Goal: Contribute content: Contribute content

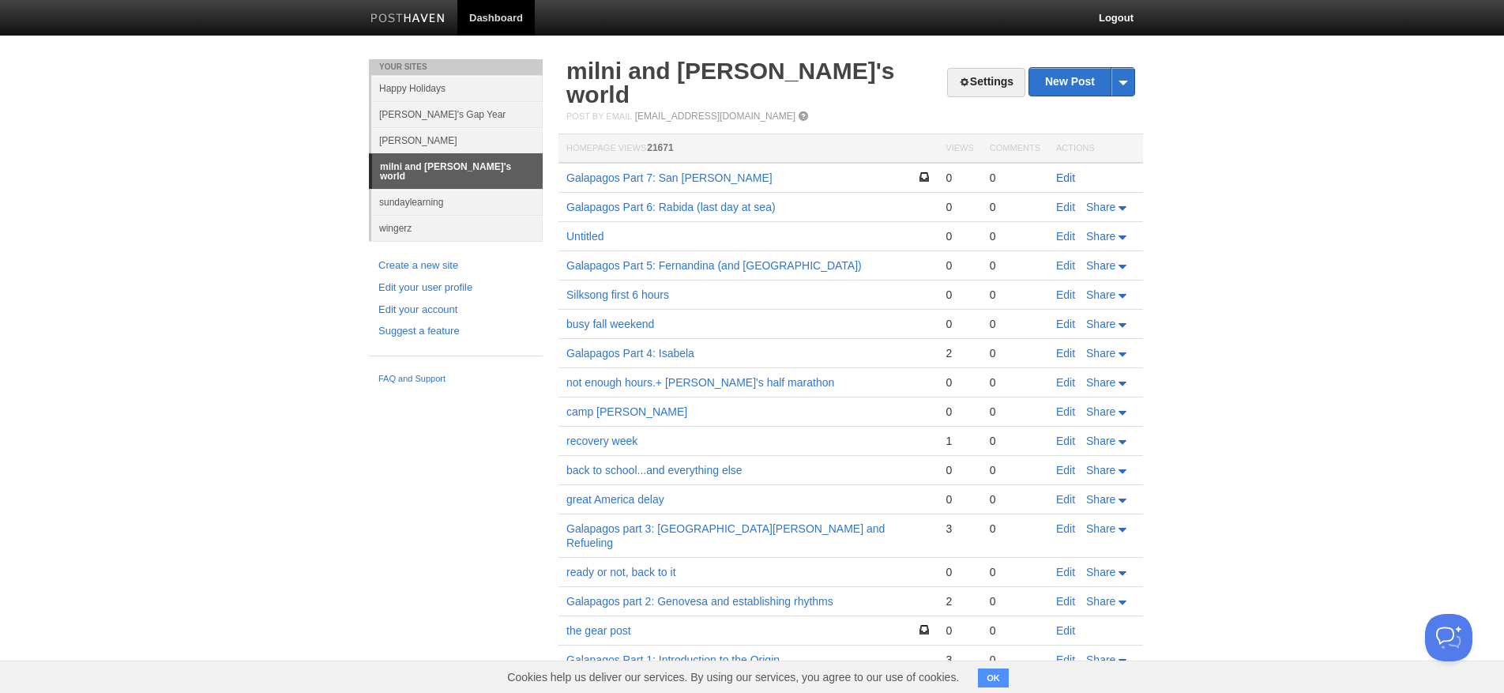
click at [1056, 171] on link "Edit" at bounding box center [1065, 177] width 19 height 13
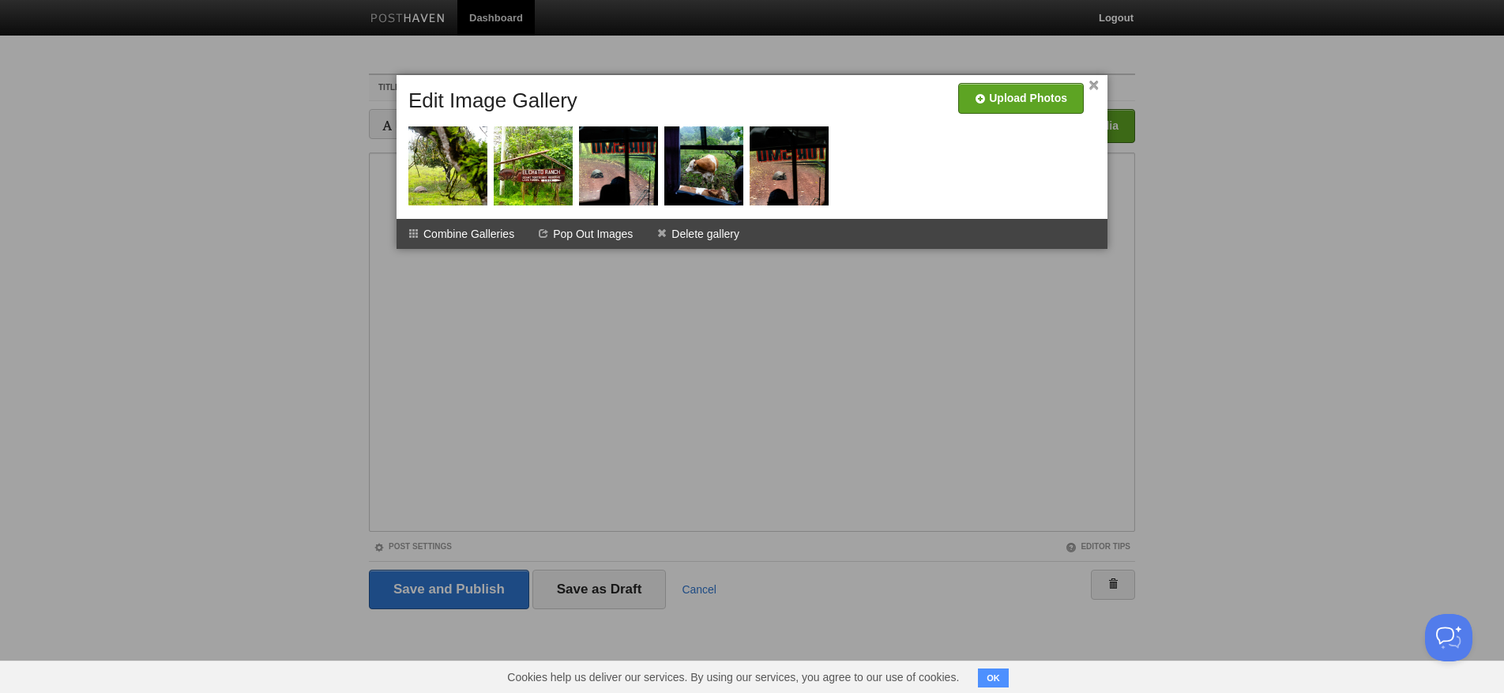
click at [513, 280] on div at bounding box center [752, 346] width 1504 height 693
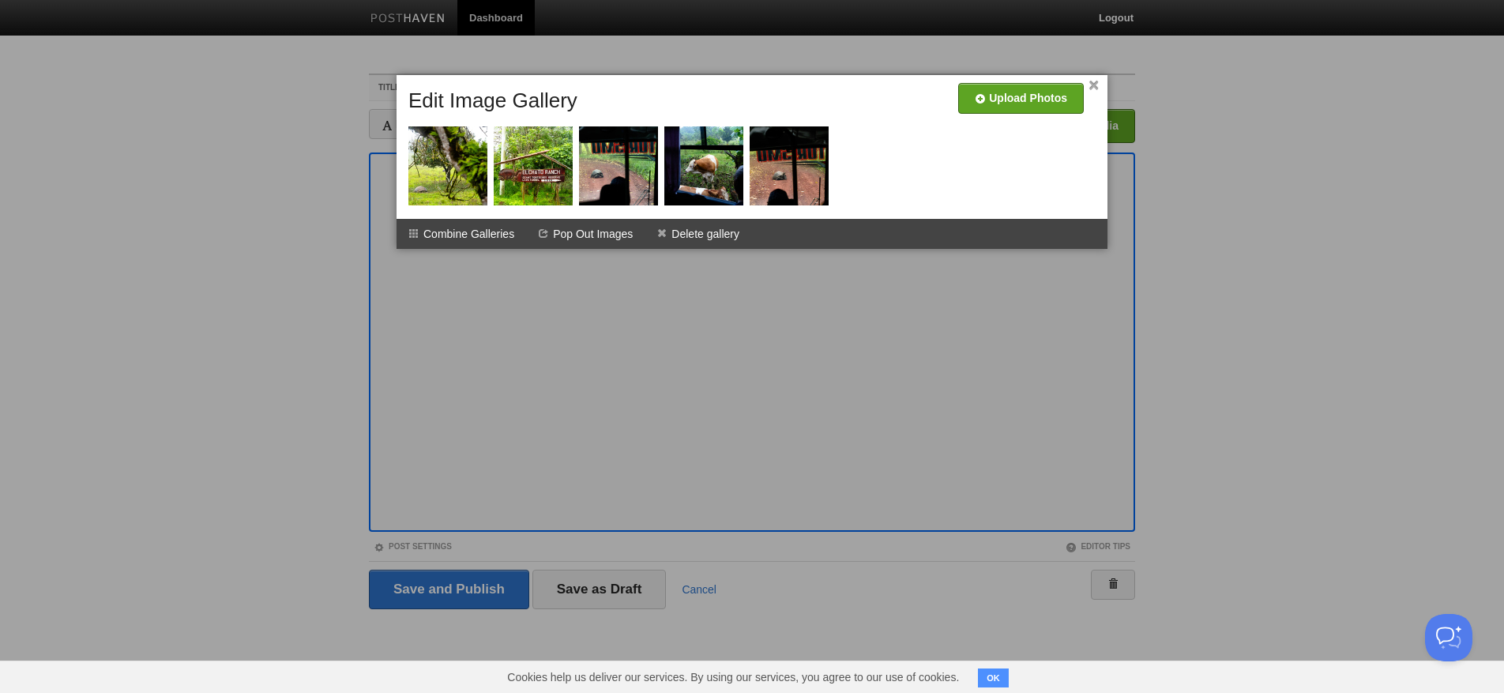
click at [471, 264] on div at bounding box center [752, 346] width 1504 height 693
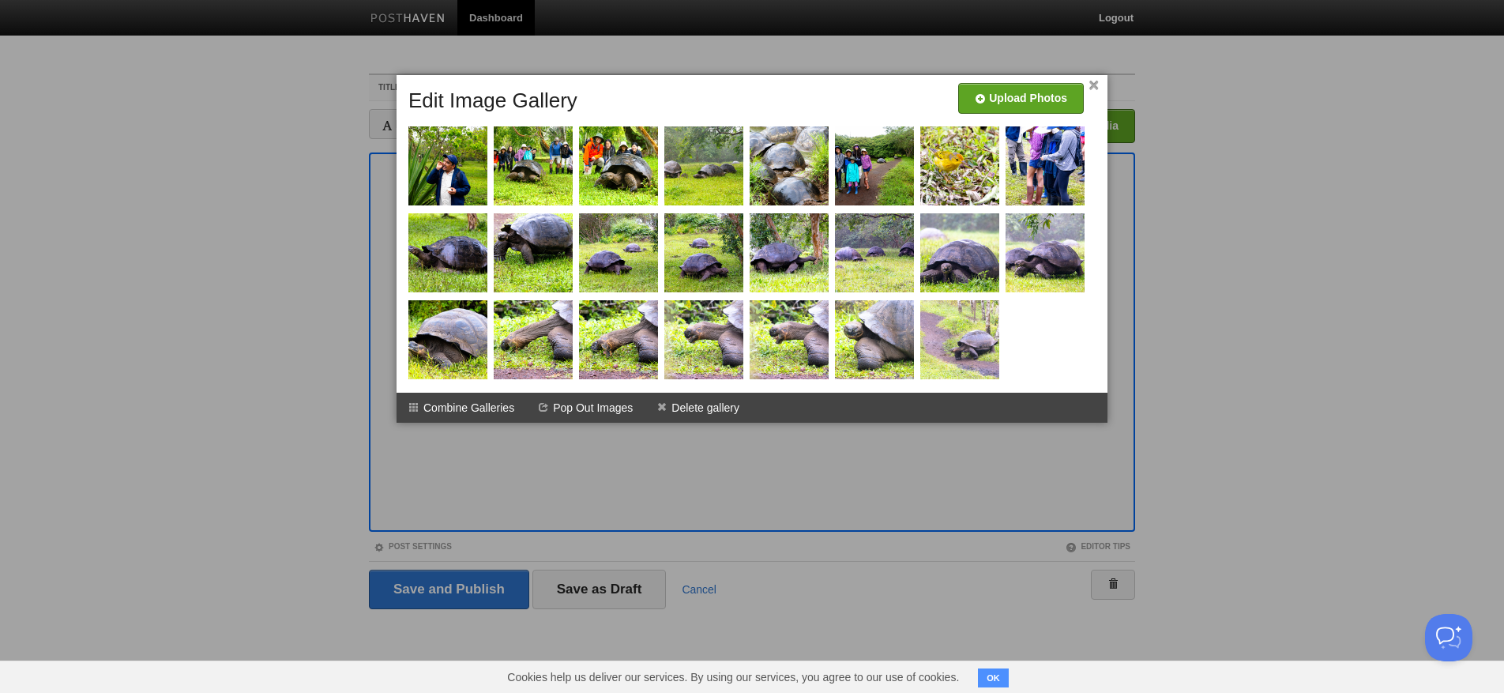
click at [382, 244] on div at bounding box center [752, 346] width 1504 height 693
click at [1095, 85] on link "×" at bounding box center [1093, 85] width 10 height 9
click at [1093, 90] on link "×" at bounding box center [1093, 85] width 10 height 9
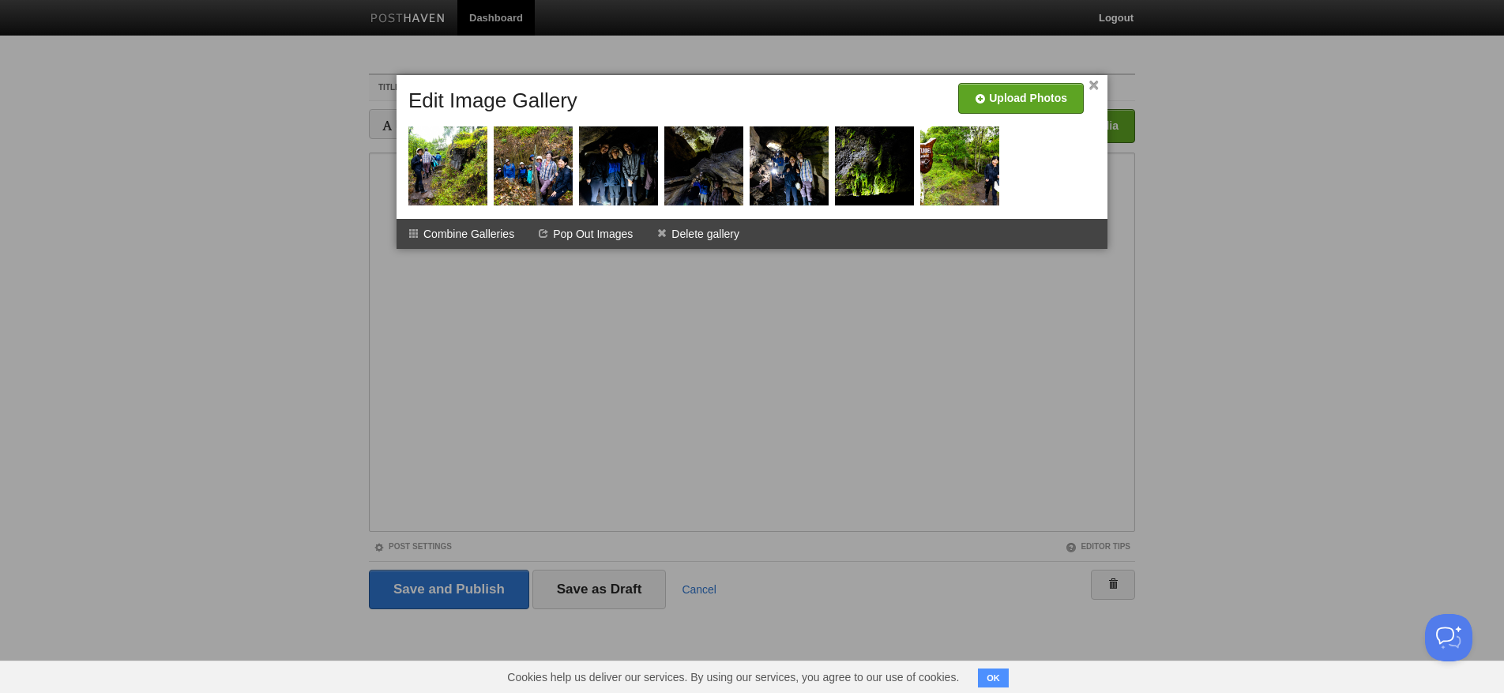
click at [1097, 85] on link "×" at bounding box center [1093, 85] width 10 height 9
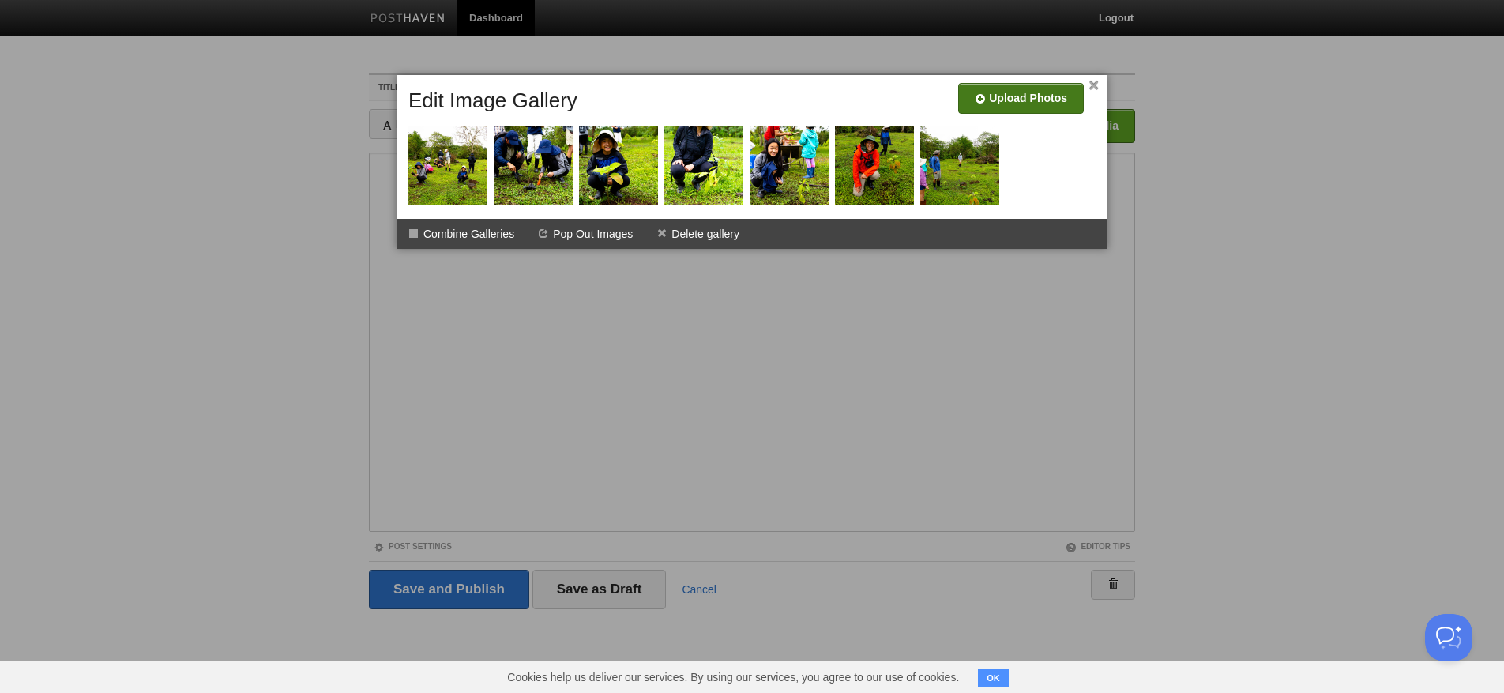
drag, startPoint x: 1095, startPoint y: 85, endPoint x: 1076, endPoint y: 93, distance: 20.5
click at [1095, 85] on link "×" at bounding box center [1093, 85] width 10 height 9
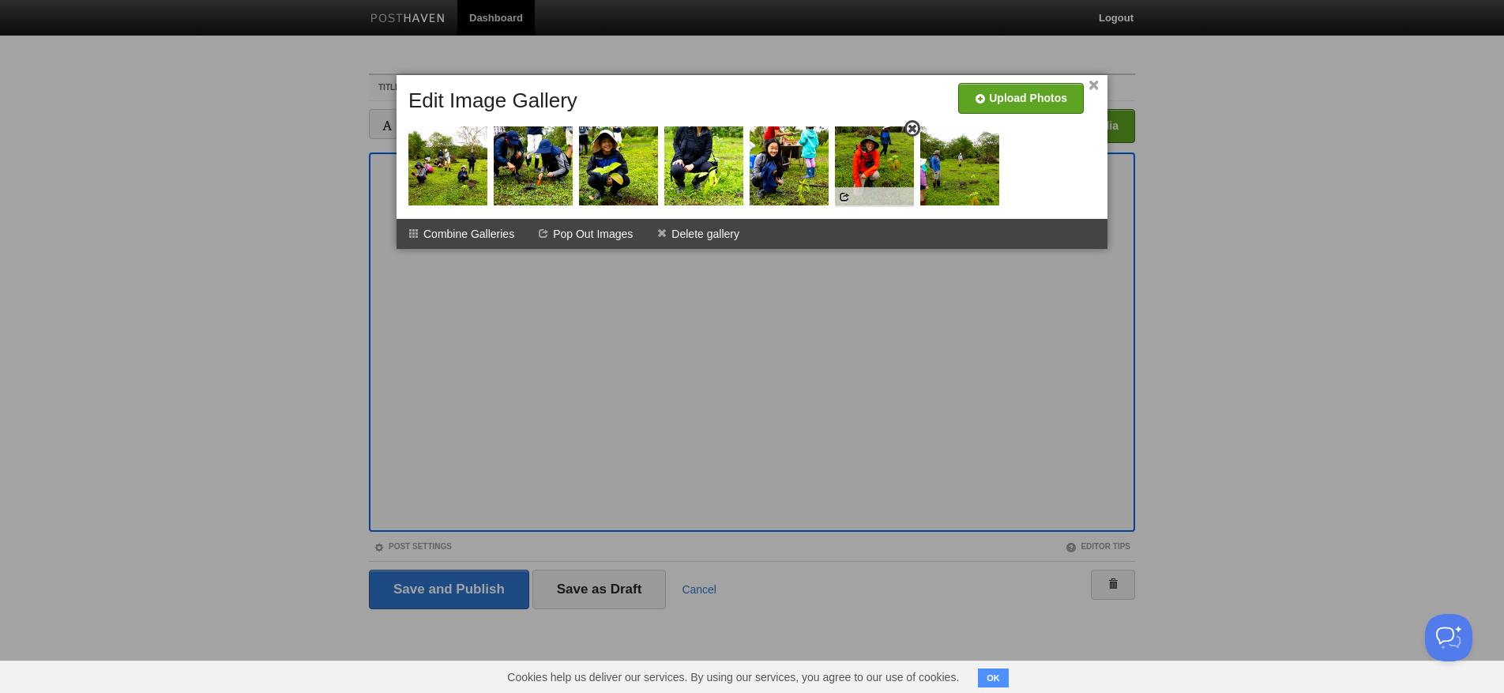
scroll to position [0, 1]
click at [1094, 83] on link "×" at bounding box center [1093, 85] width 10 height 9
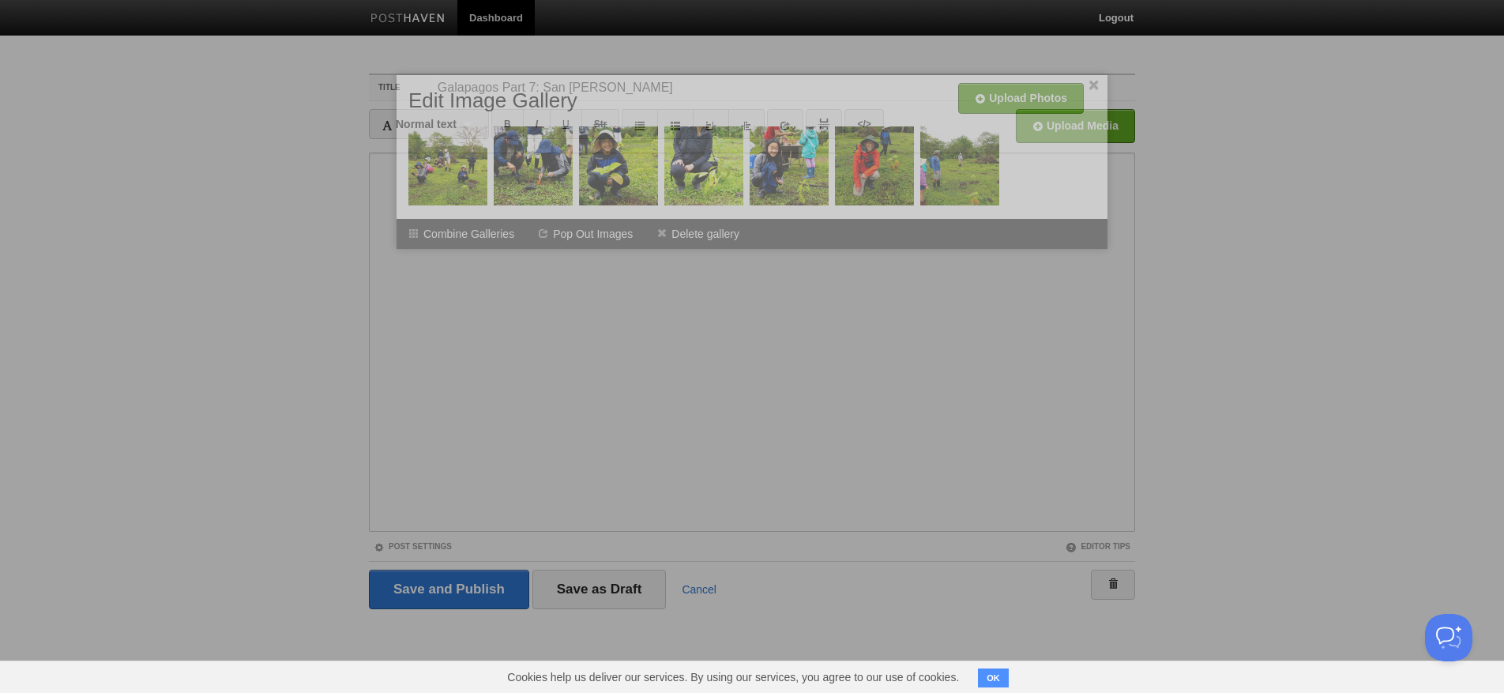
scroll to position [0, 0]
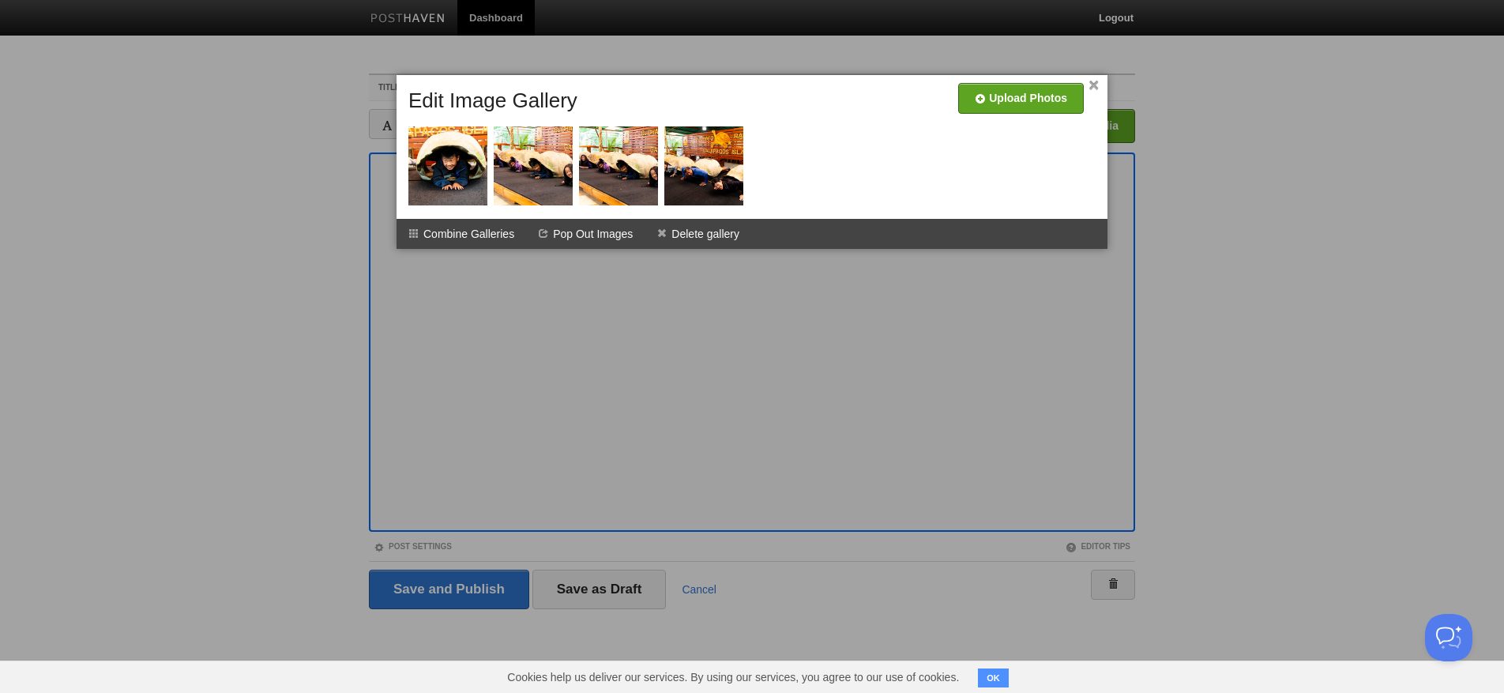
click at [1092, 83] on link "×" at bounding box center [1093, 85] width 10 height 9
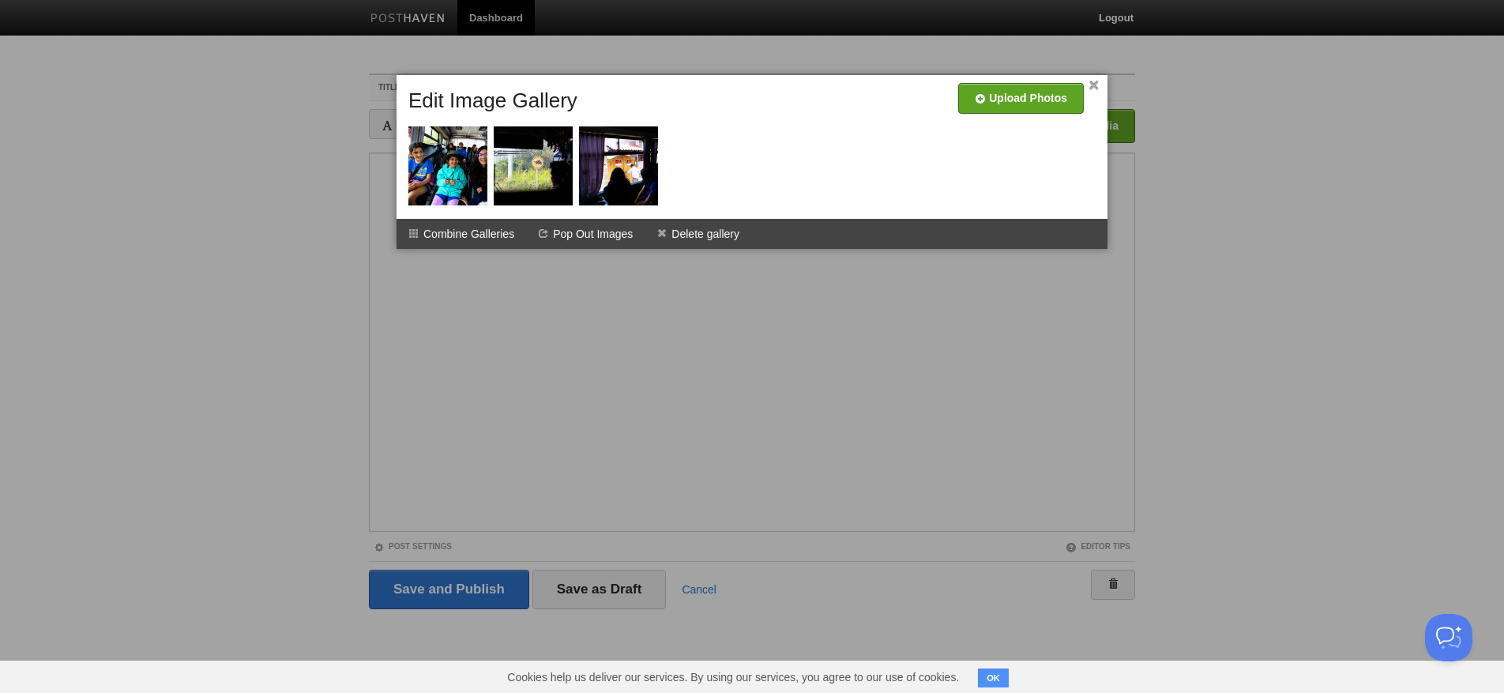
click at [1097, 82] on link "×" at bounding box center [1093, 85] width 10 height 9
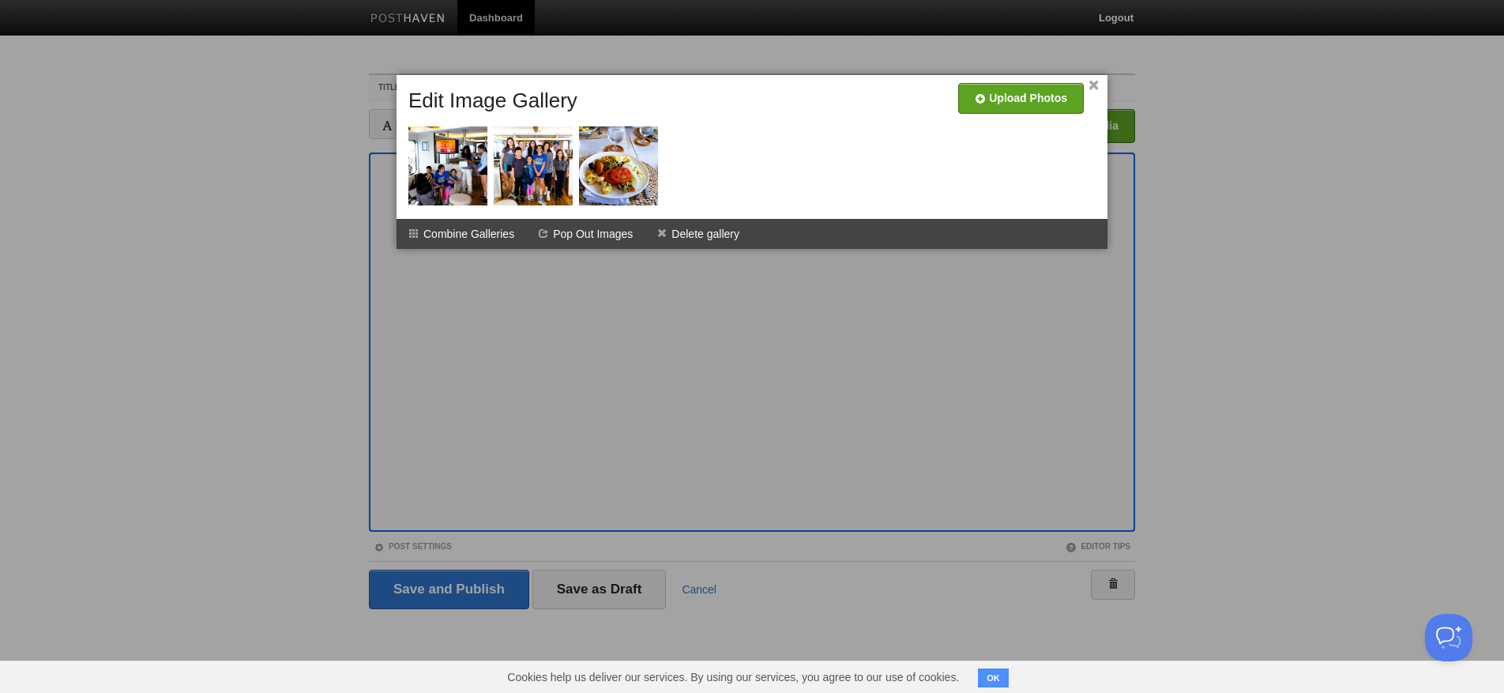
scroll to position [2, 1]
click at [1092, 84] on link "×" at bounding box center [1093, 85] width 10 height 9
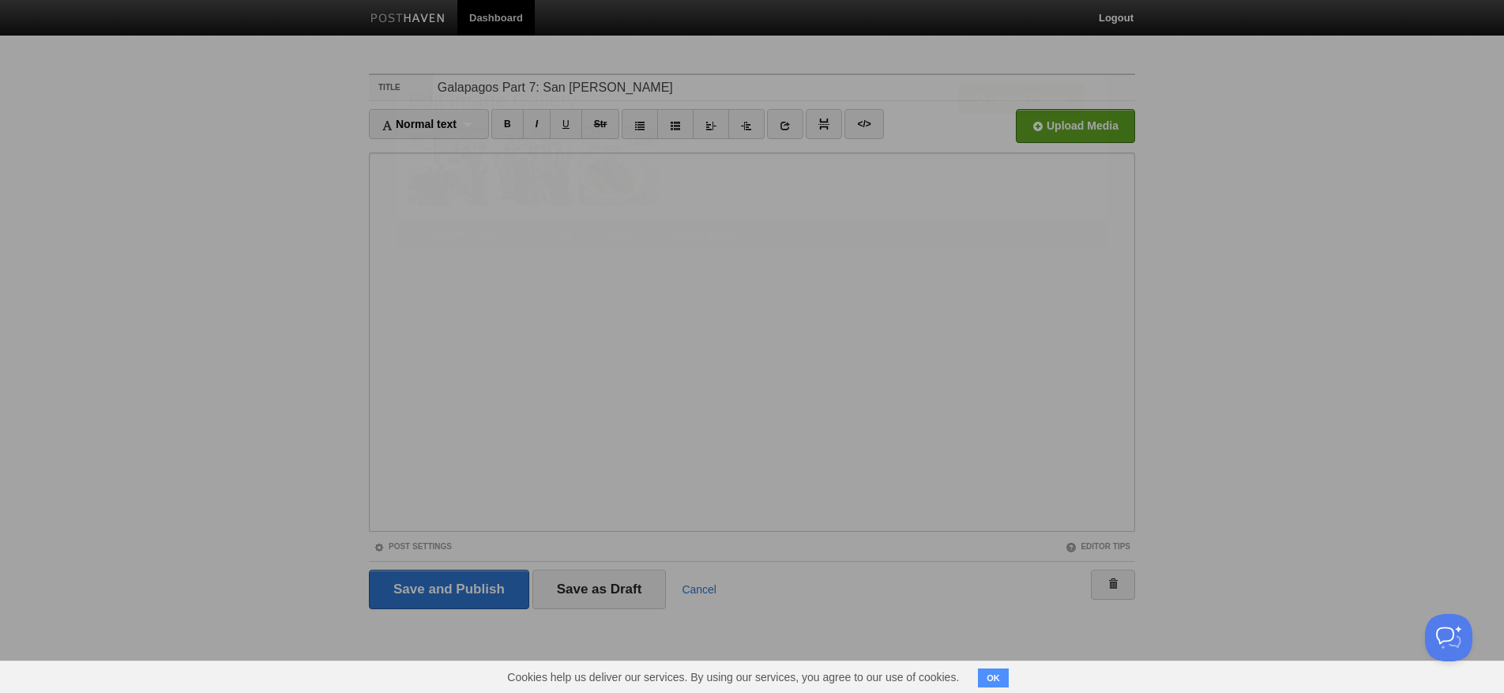
scroll to position [0, 0]
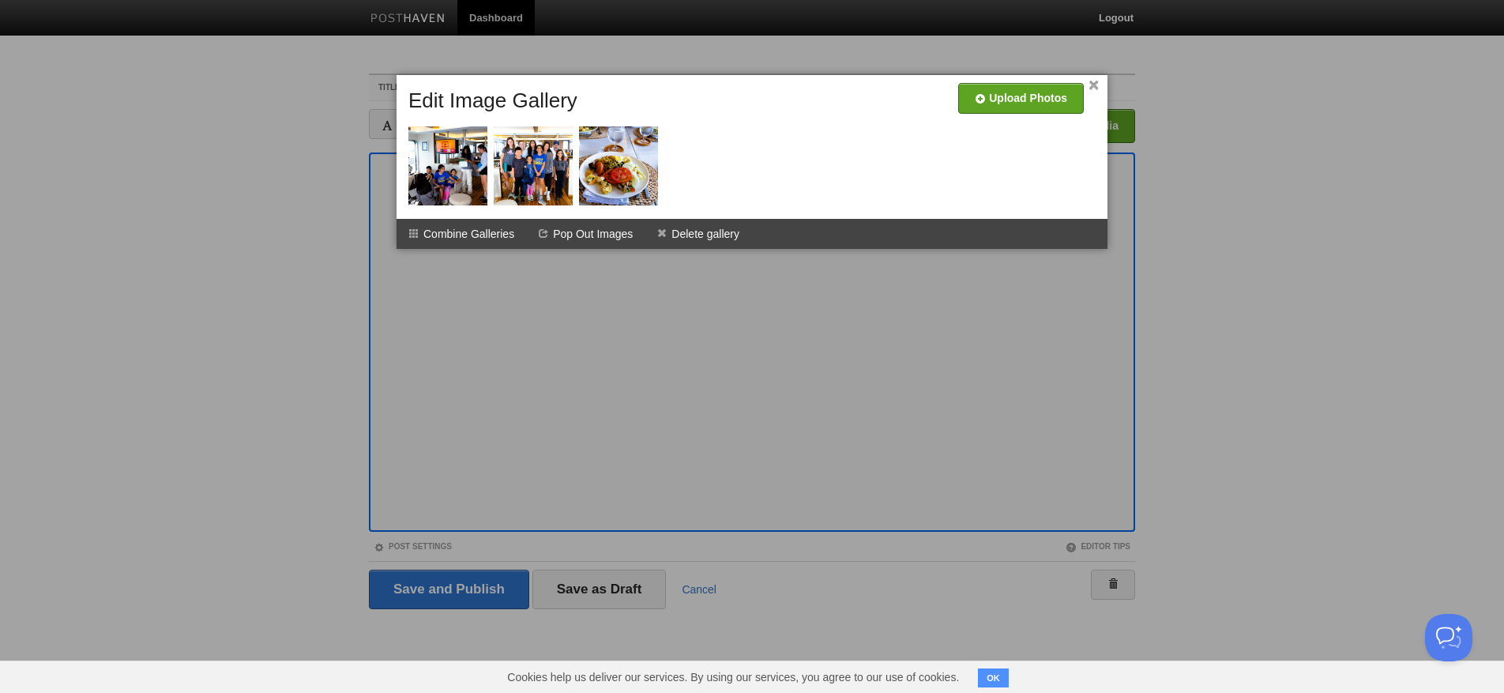
click at [456, 311] on div at bounding box center [752, 346] width 1504 height 693
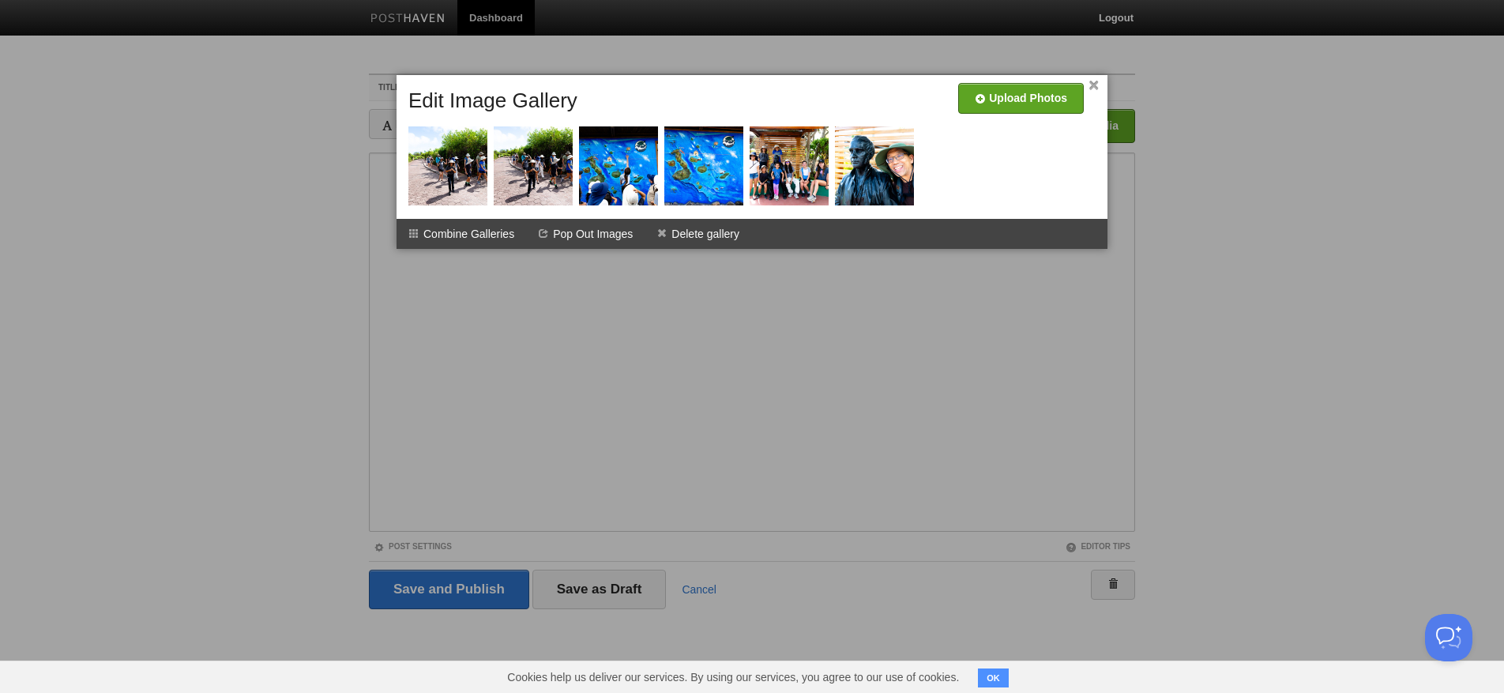
click at [1093, 88] on link "×" at bounding box center [1093, 85] width 10 height 9
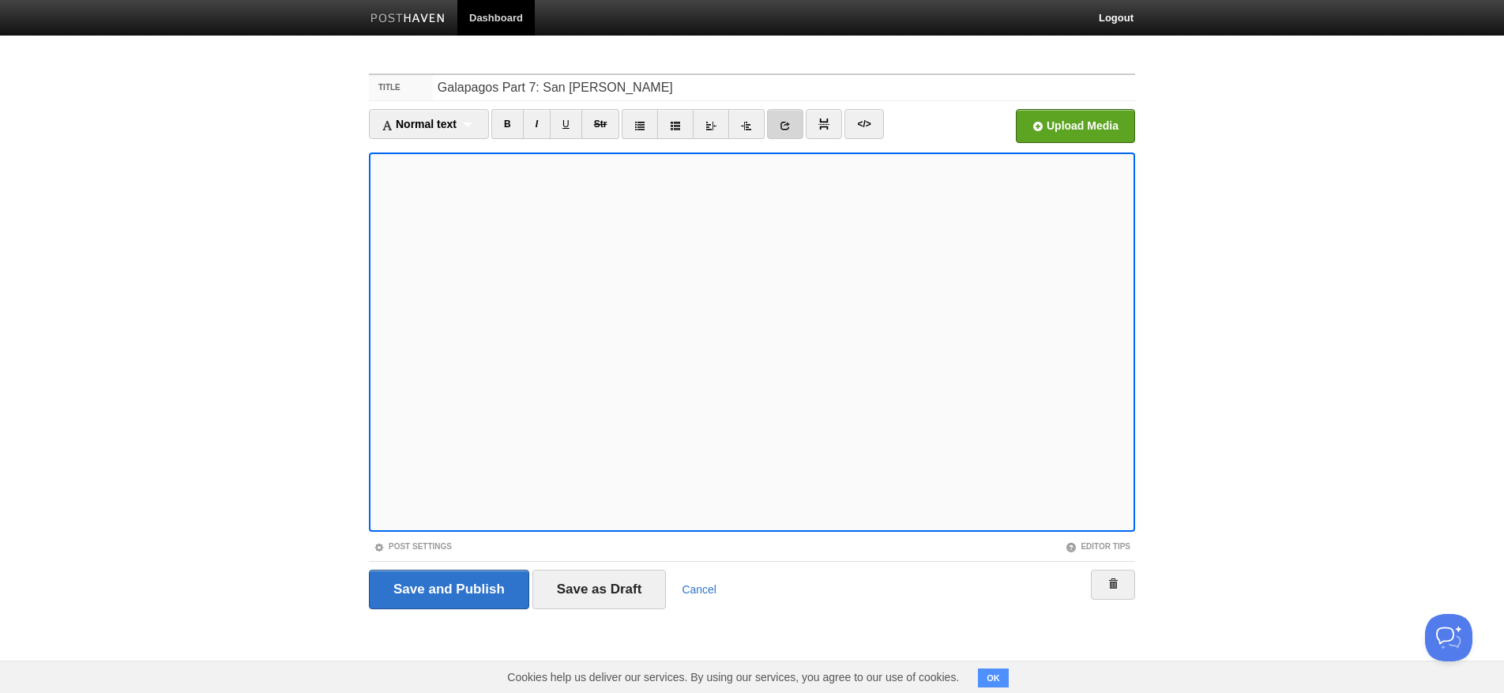
click at [776, 120] on link at bounding box center [785, 124] width 36 height 30
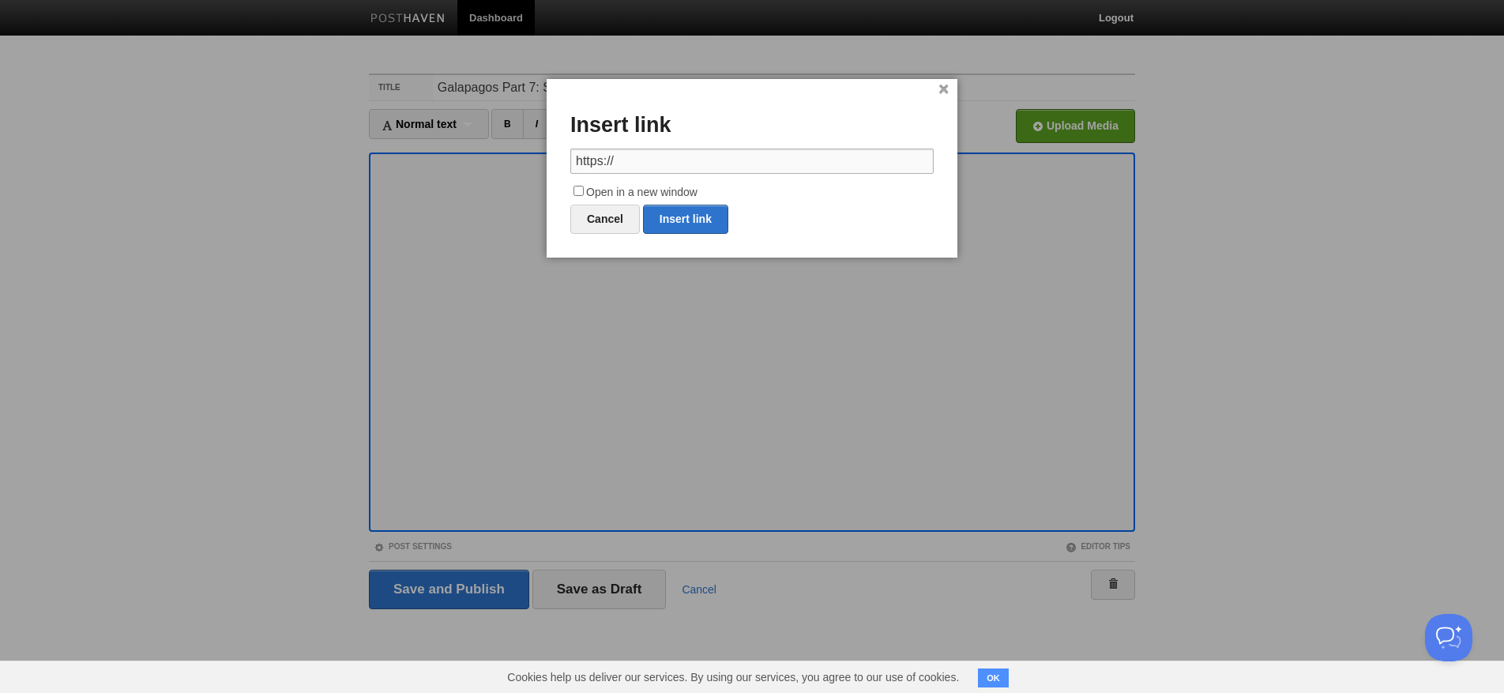
click at [693, 151] on input "https://" at bounding box center [751, 160] width 363 height 25
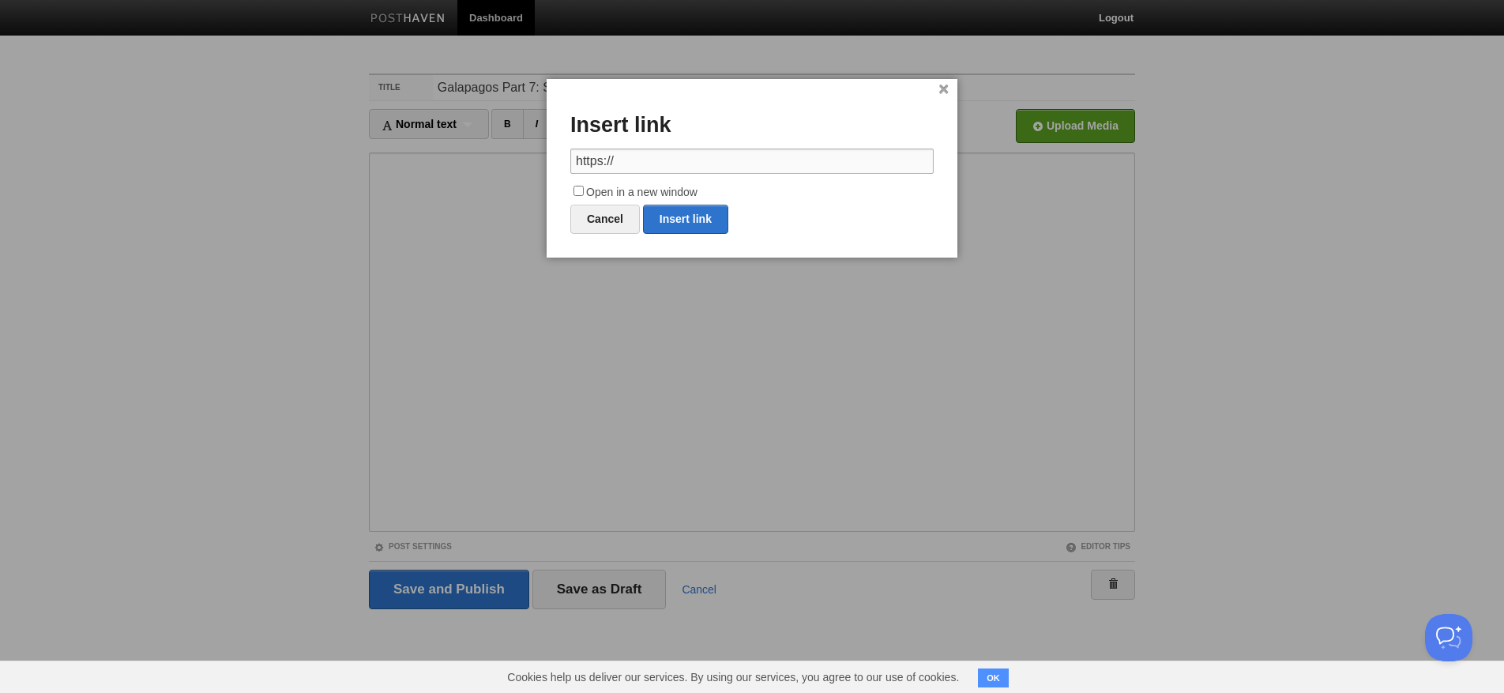
click at [693, 151] on input "https://" at bounding box center [751, 160] width 363 height 25
paste input "[DOMAIN_NAME][URL]"
click at [695, 216] on link "Insert link" at bounding box center [685, 219] width 85 height 29
type input "https://"
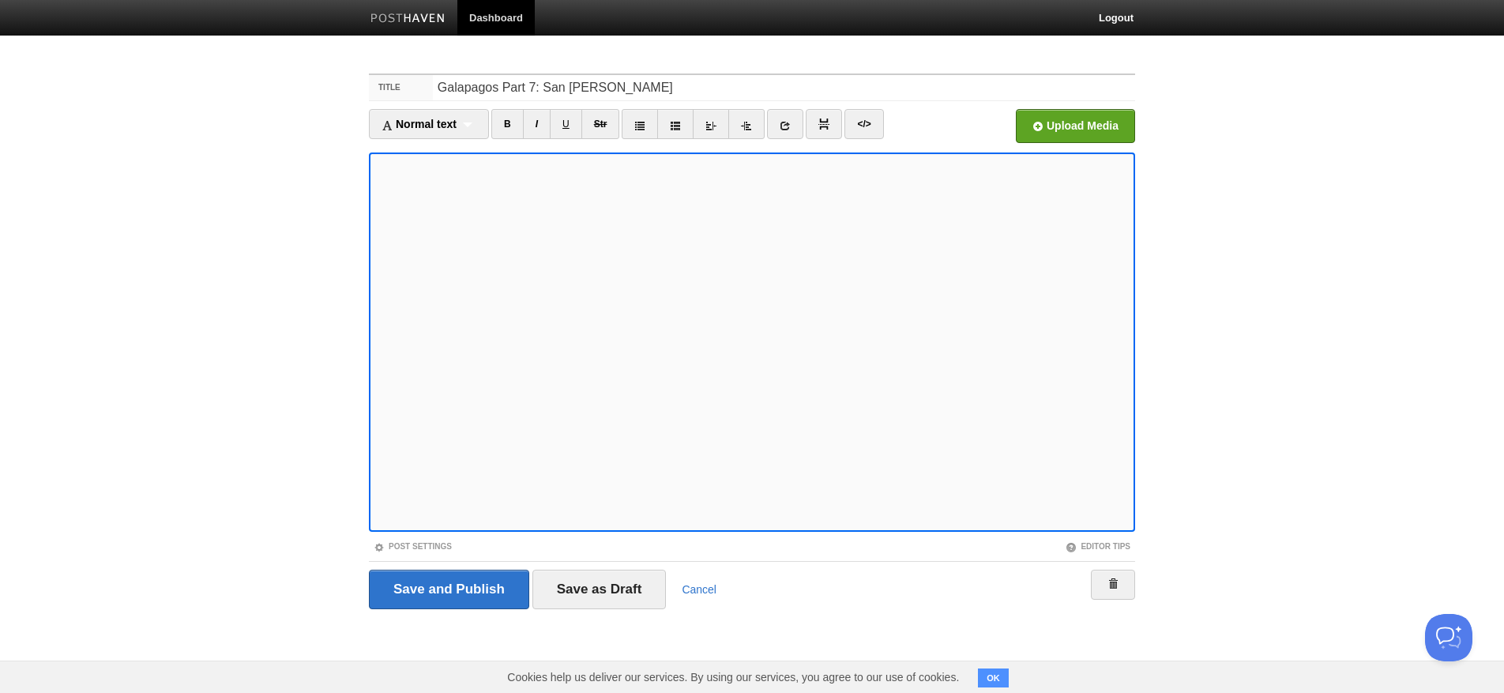
click at [785, 135] on link at bounding box center [785, 124] width 36 height 30
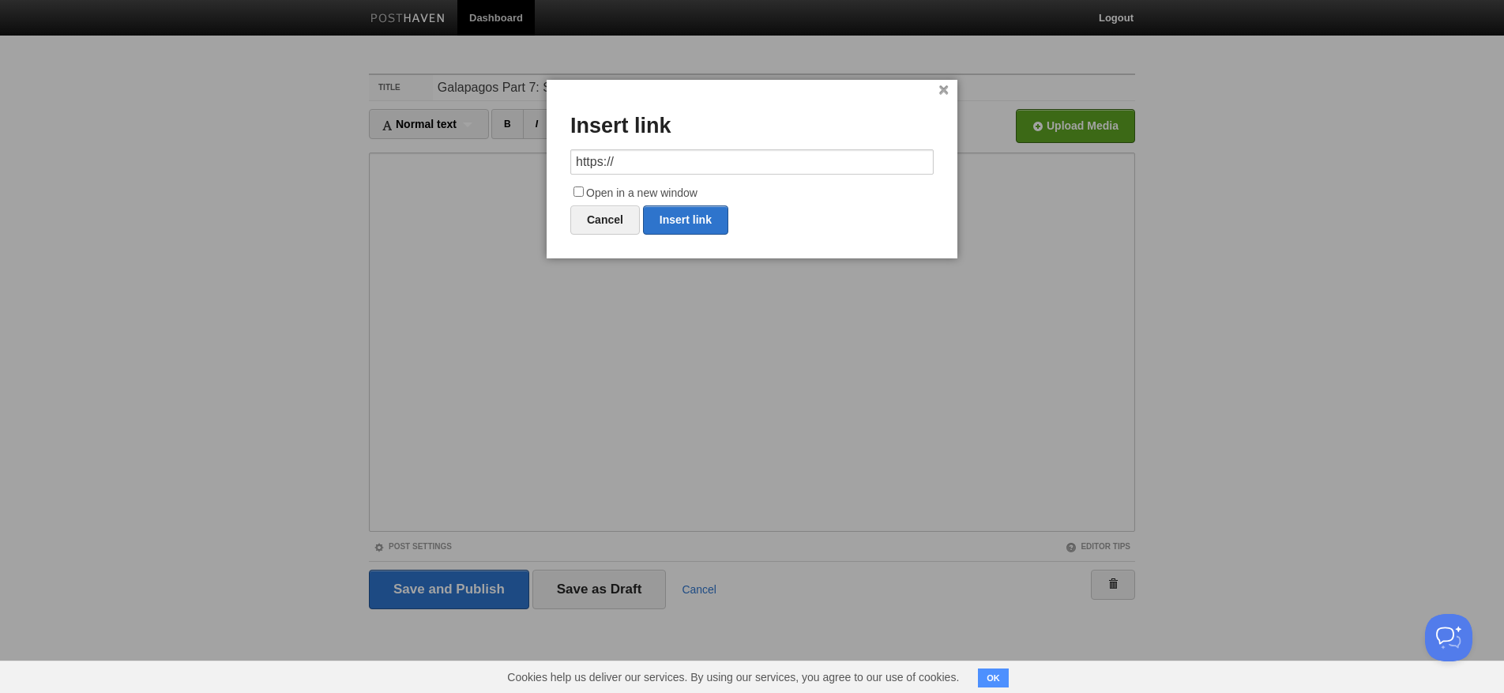
click at [655, 161] on input "https://" at bounding box center [751, 161] width 363 height 25
click at [699, 217] on link "Insert link" at bounding box center [685, 219] width 85 height 29
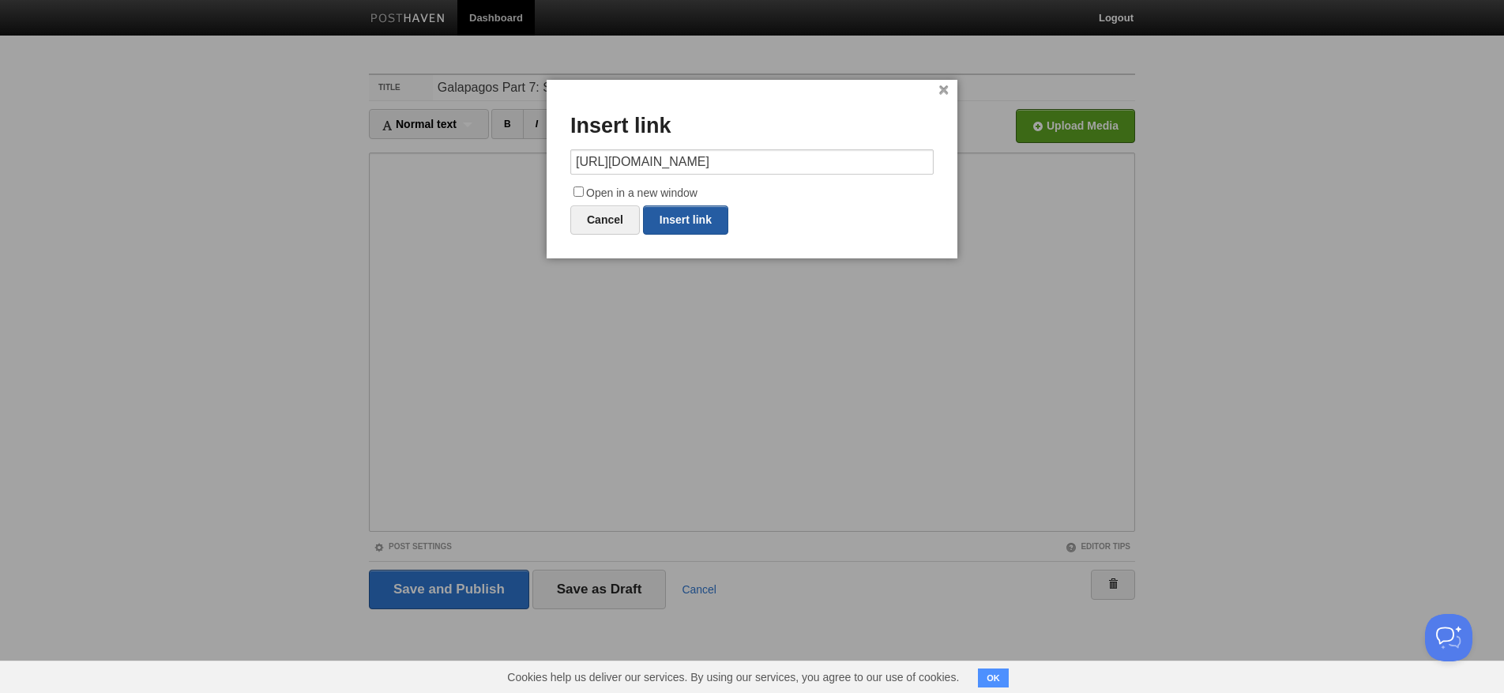
type input "https://"
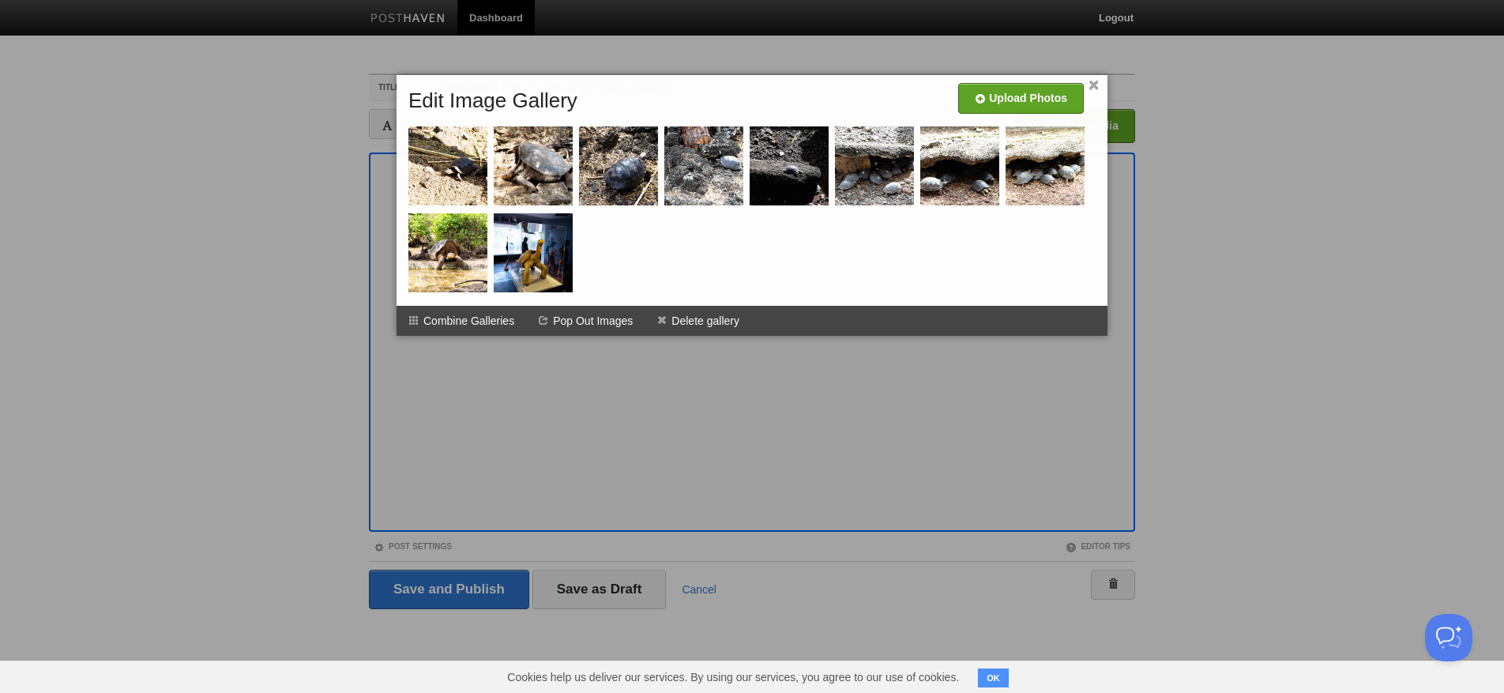
scroll to position [0, 1]
click at [475, 381] on div at bounding box center [752, 346] width 1504 height 693
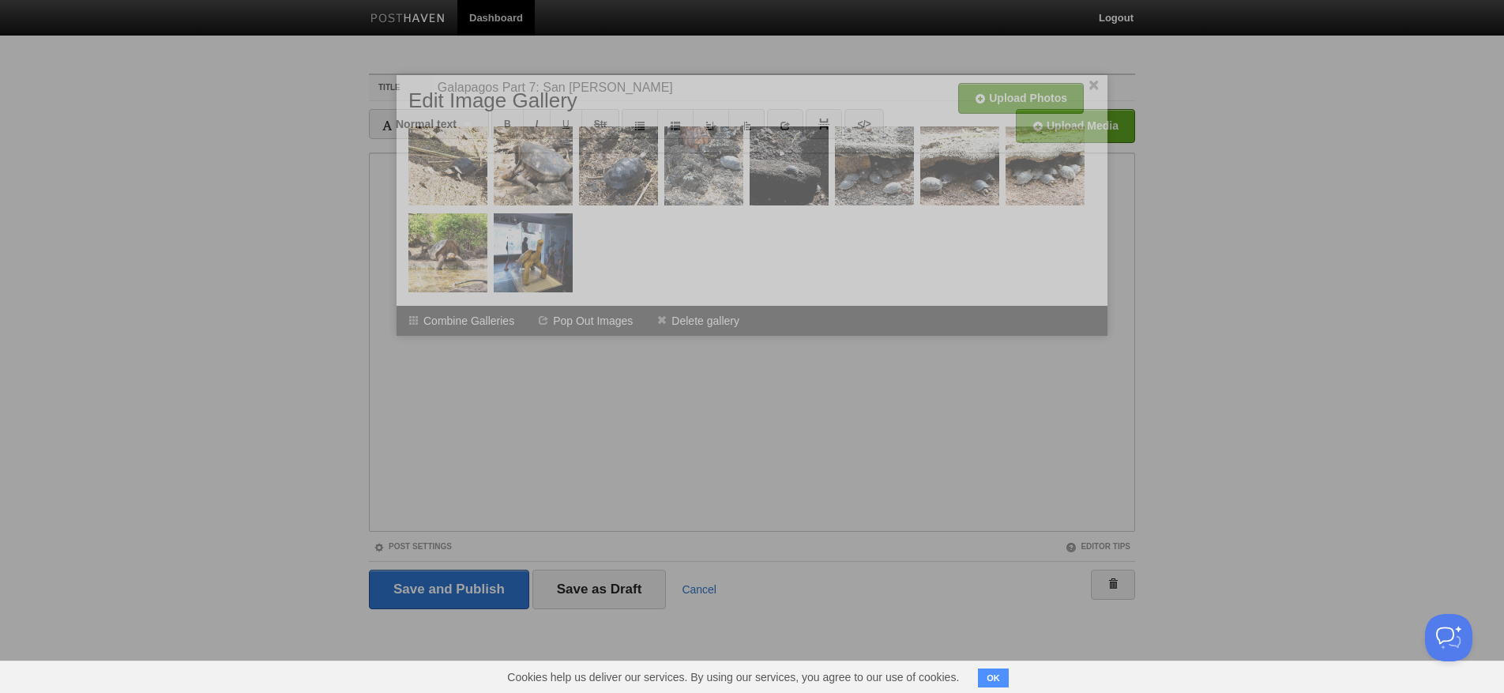
scroll to position [0, 0]
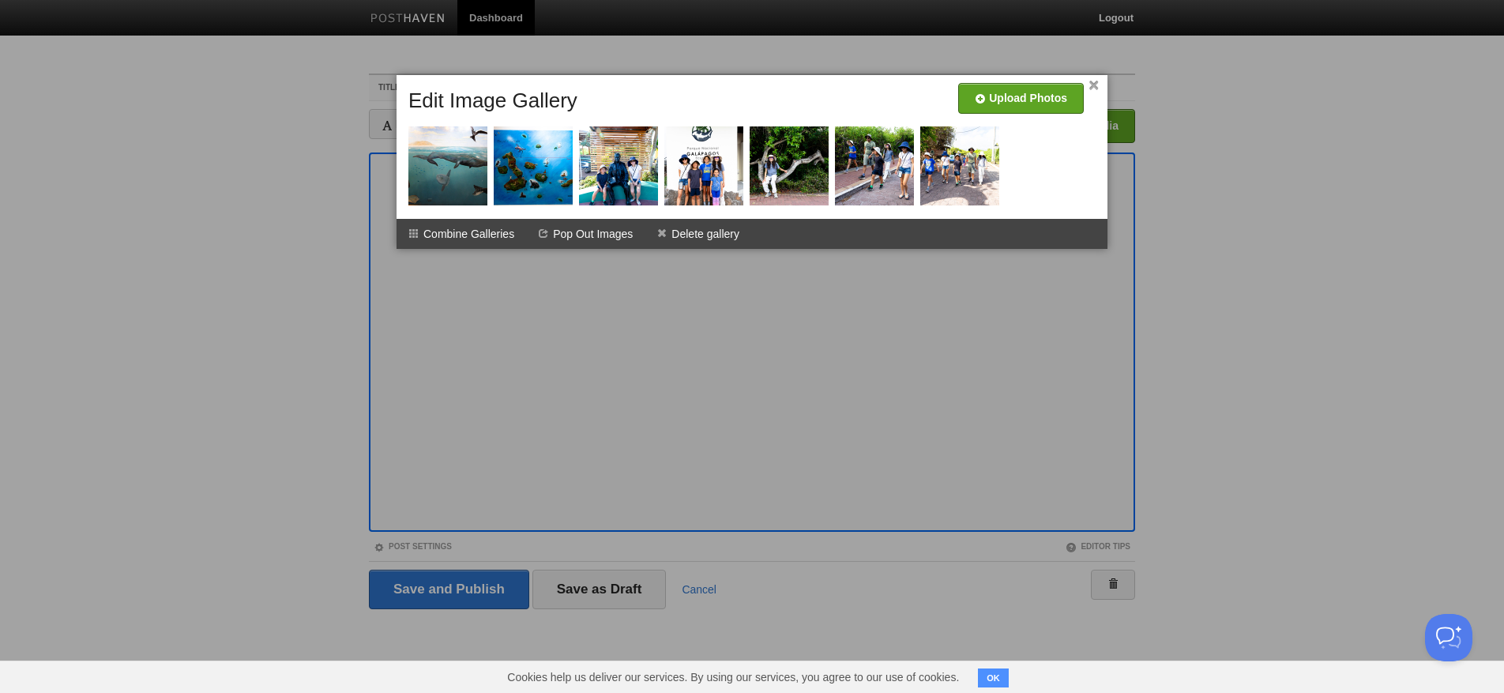
drag, startPoint x: 837, startPoint y: 302, endPoint x: 825, endPoint y: 301, distance: 12.7
click at [836, 302] on div at bounding box center [752, 346] width 1504 height 693
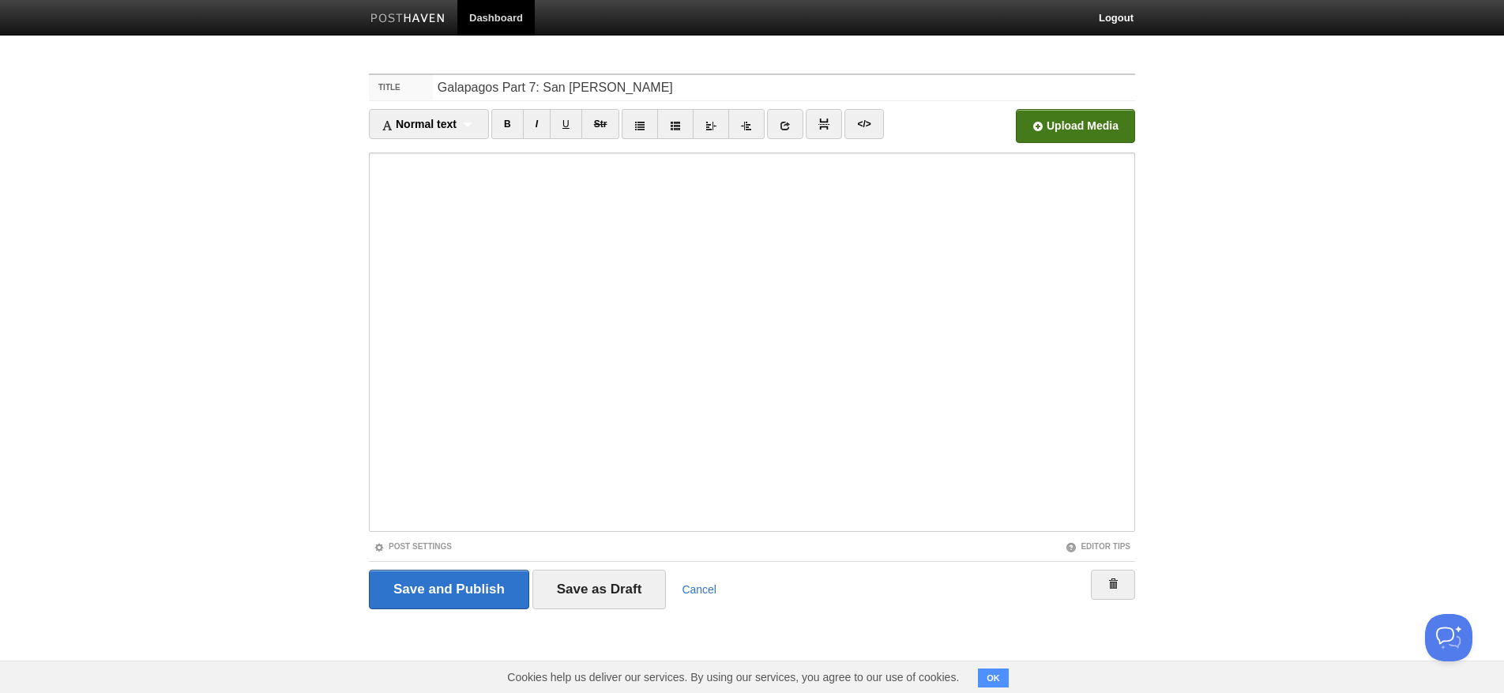
click at [1071, 136] on input "file" at bounding box center [599, 130] width 1196 height 81
